Goal: Task Accomplishment & Management: Manage account settings

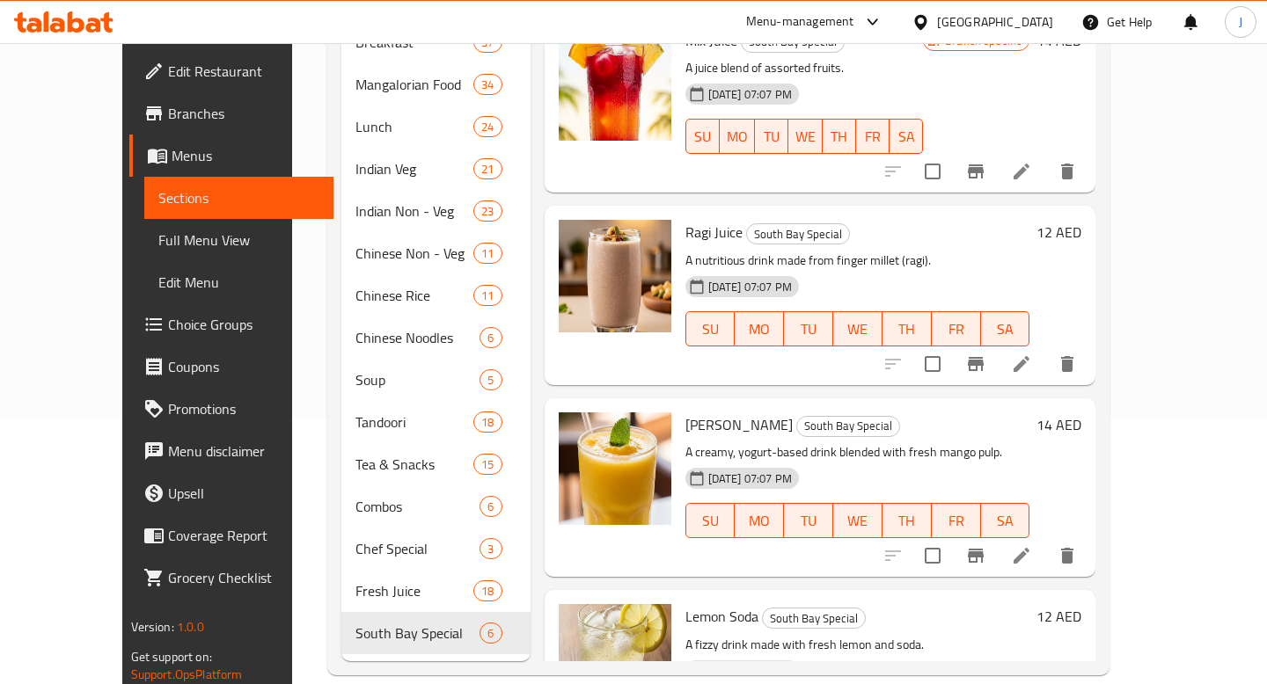
scroll to position [492, 0]
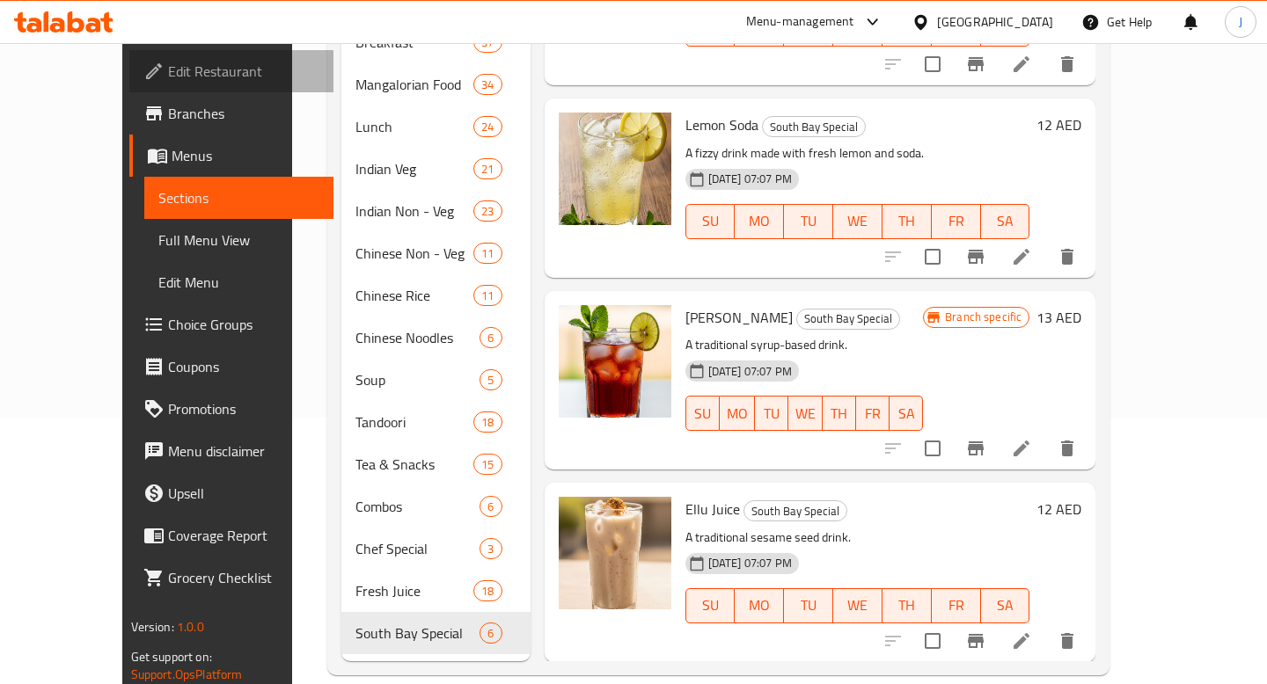
click at [129, 91] on link "Edit Restaurant" at bounding box center [231, 71] width 204 height 42
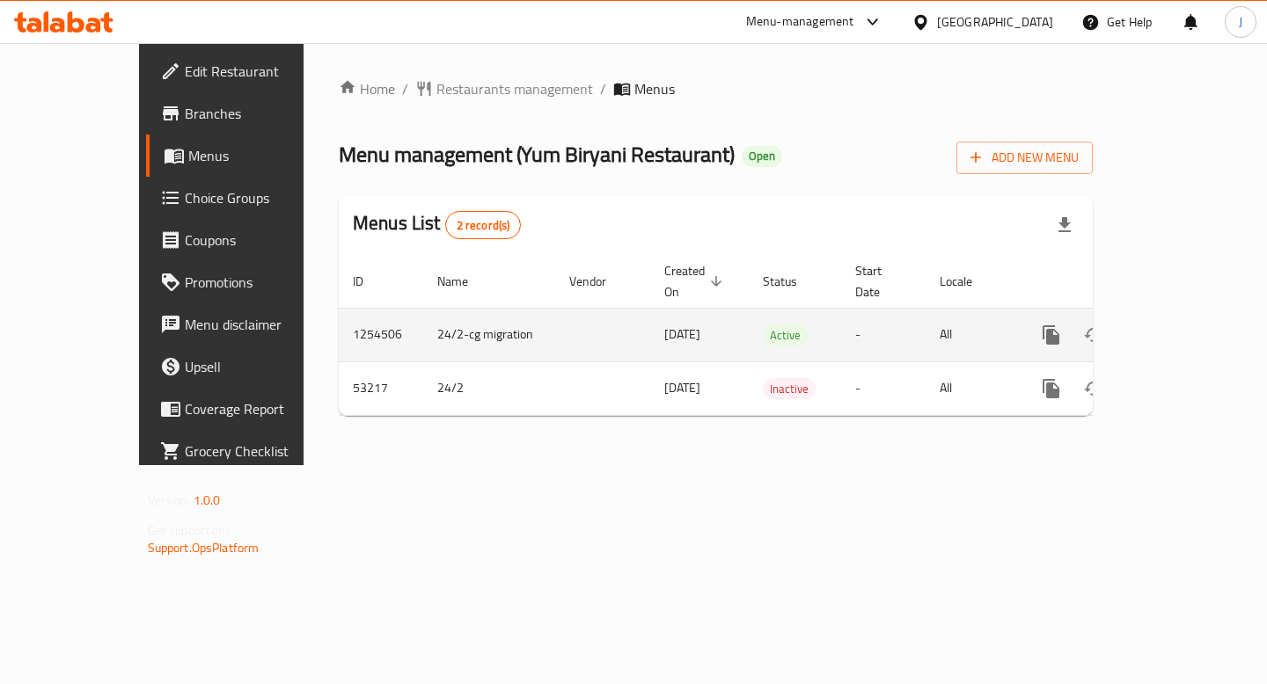
click at [1188, 325] on icon "enhanced table" at bounding box center [1177, 335] width 21 height 21
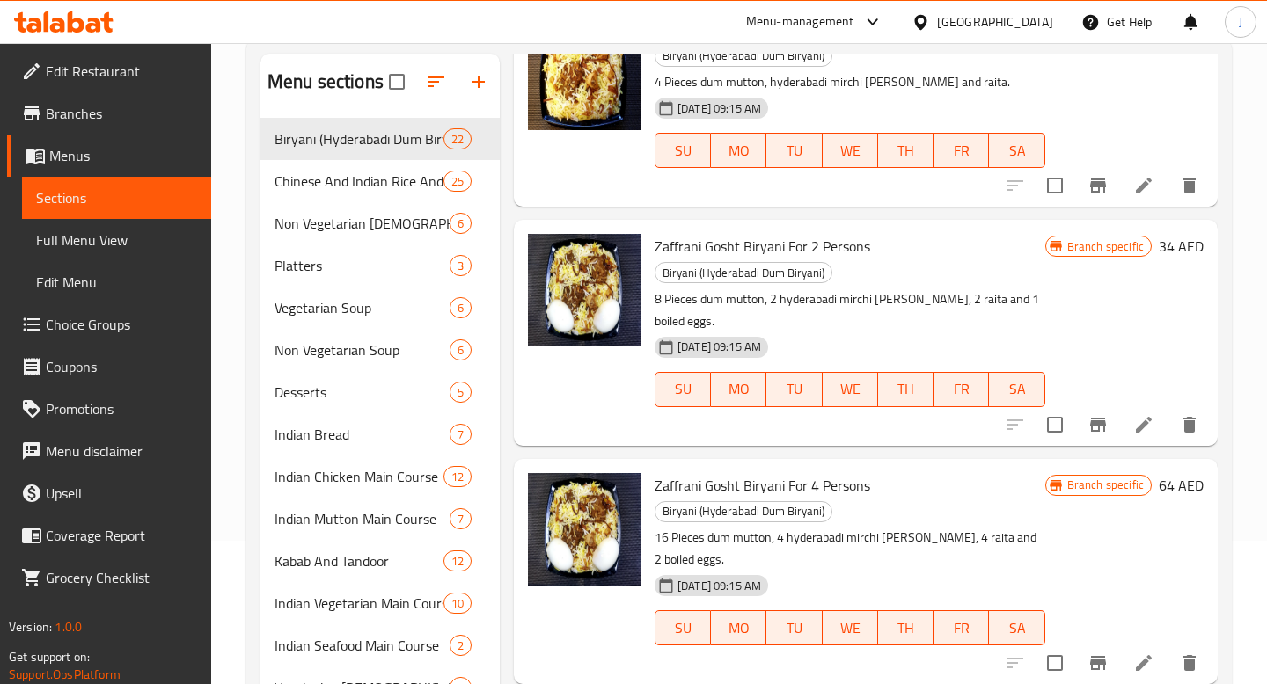
scroll to position [3212, 0]
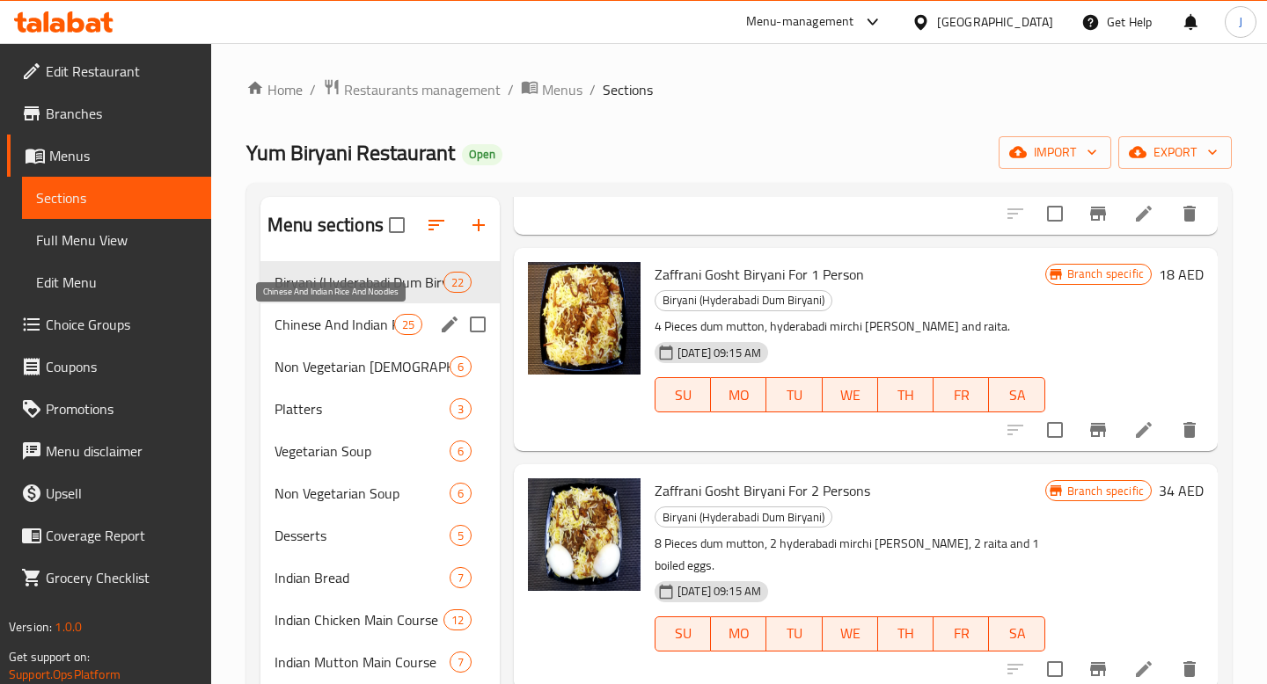
click at [346, 326] on span "Chinese And Indian Rice And Noodles" at bounding box center [334, 324] width 120 height 21
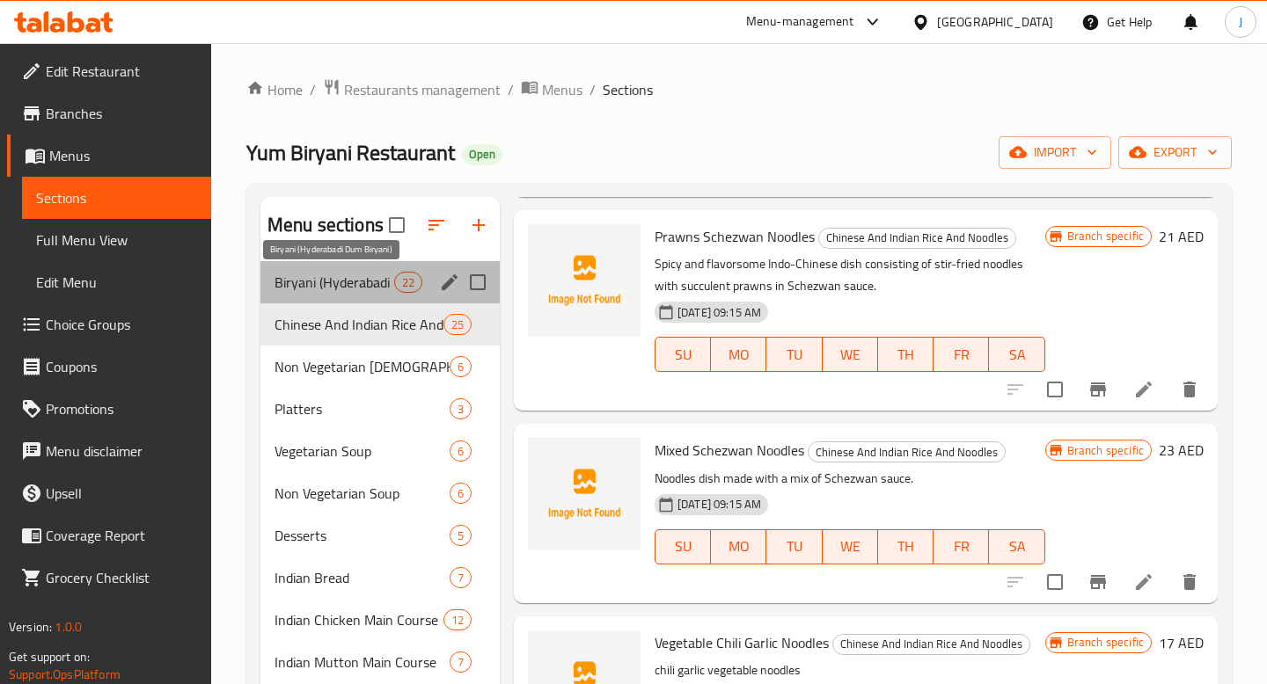
click at [353, 274] on span "Biryani (Hyderabadi Dum Biryani)" at bounding box center [334, 282] width 120 height 21
